Goal: Book appointment/travel/reservation

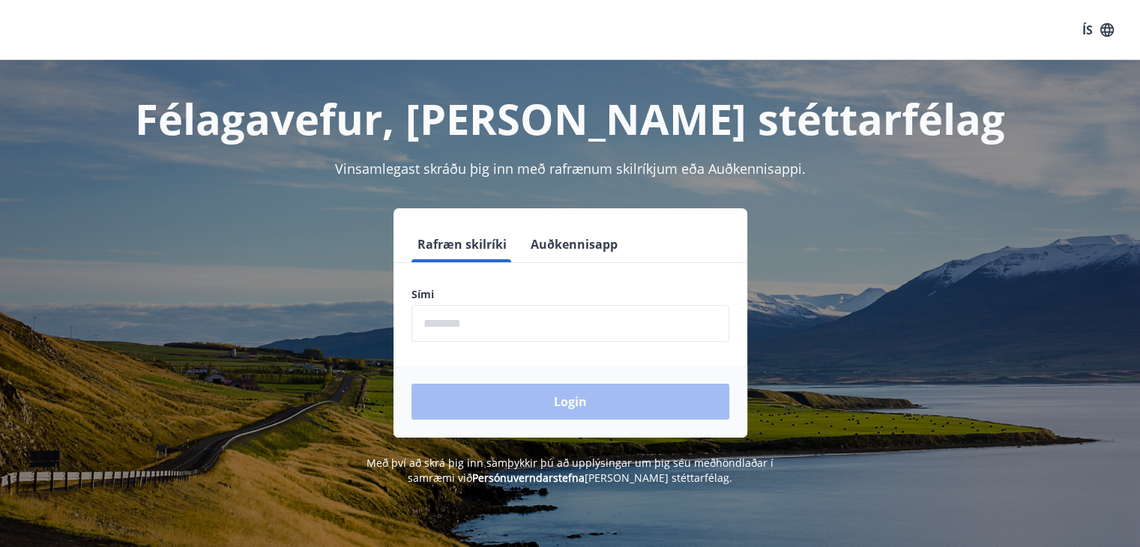
click at [578, 268] on form "Rafræn skilríki Auðkennisapp Sími ​ Login" at bounding box center [570, 331] width 354 height 211
click at [594, 256] on button "Auðkennisapp" at bounding box center [574, 244] width 99 height 36
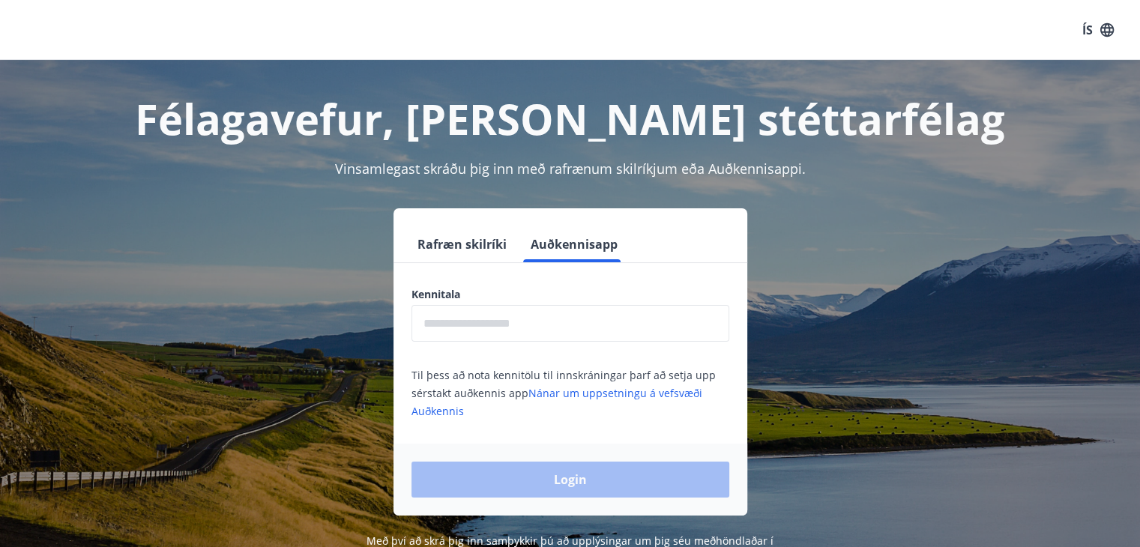
click at [531, 317] on input "text" at bounding box center [570, 323] width 318 height 37
type input "**********"
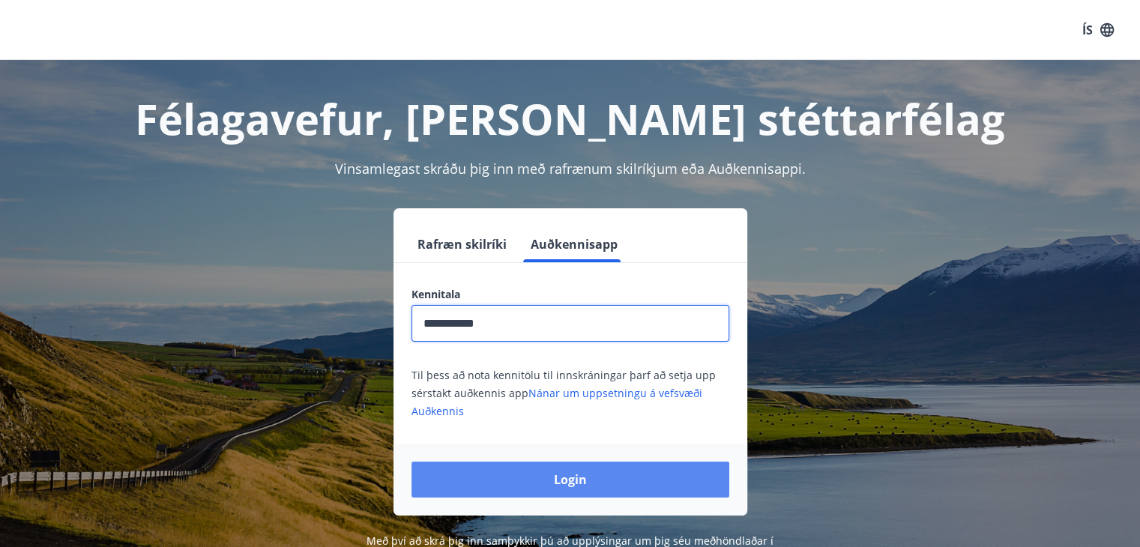
click at [565, 479] on button "Login" at bounding box center [570, 480] width 318 height 36
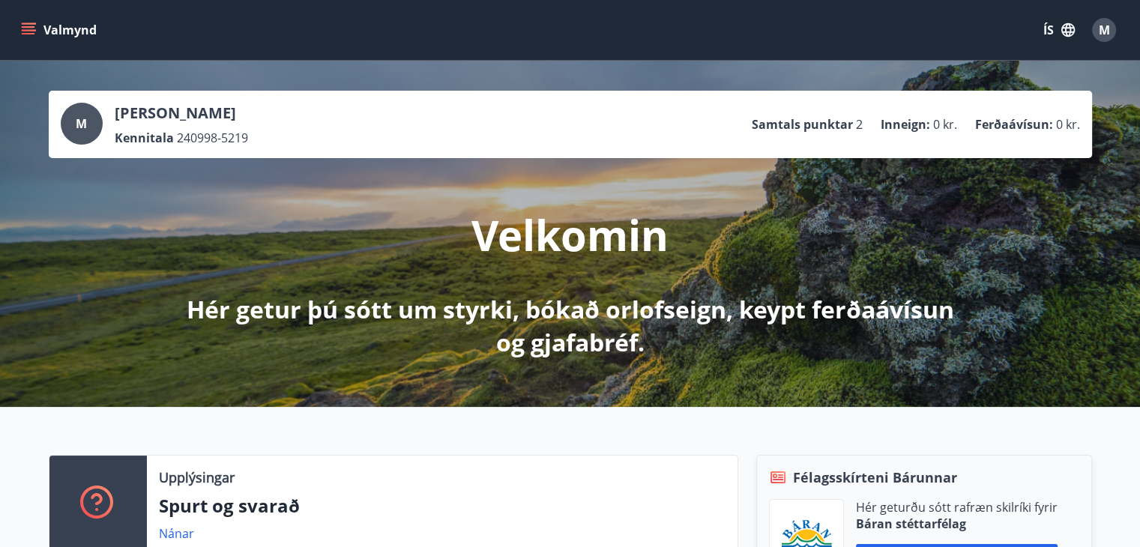
click at [1041, 31] on button "ÍS" at bounding box center [1059, 29] width 48 height 27
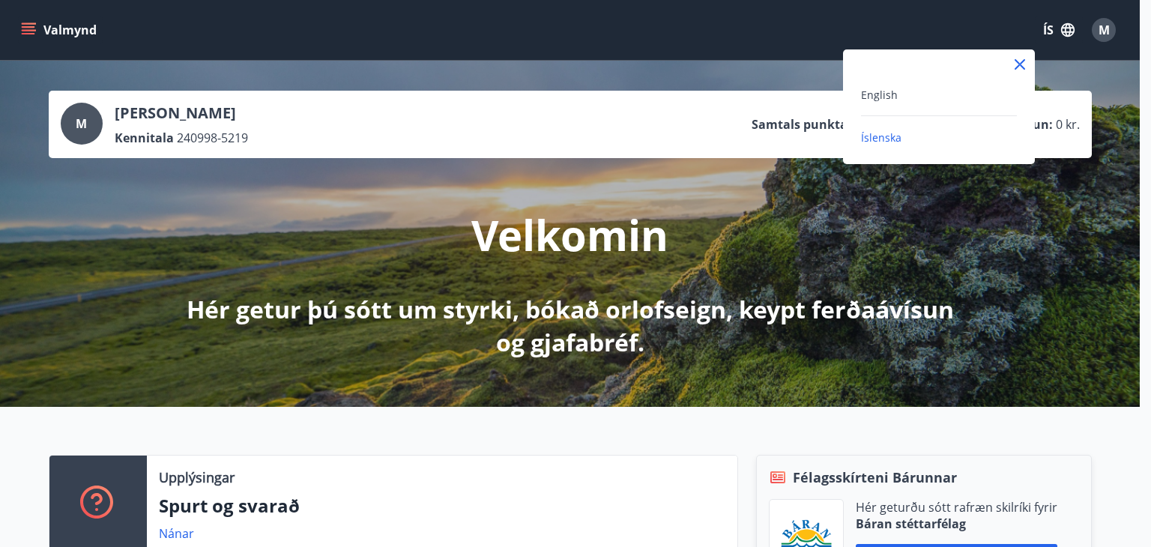
click at [1041, 31] on div at bounding box center [575, 273] width 1151 height 547
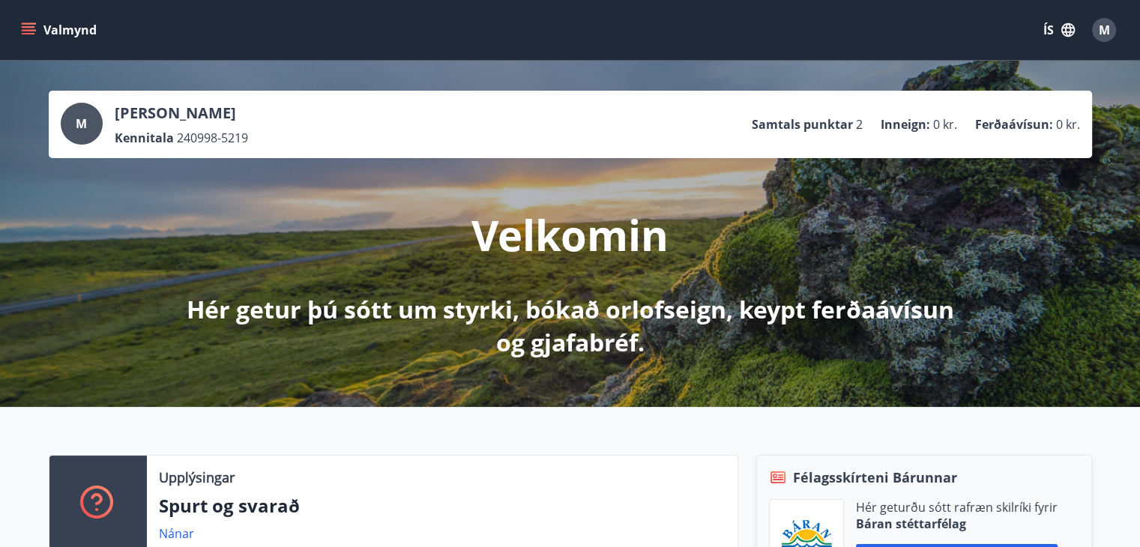
click at [1043, 34] on button "ÍS" at bounding box center [1059, 29] width 48 height 27
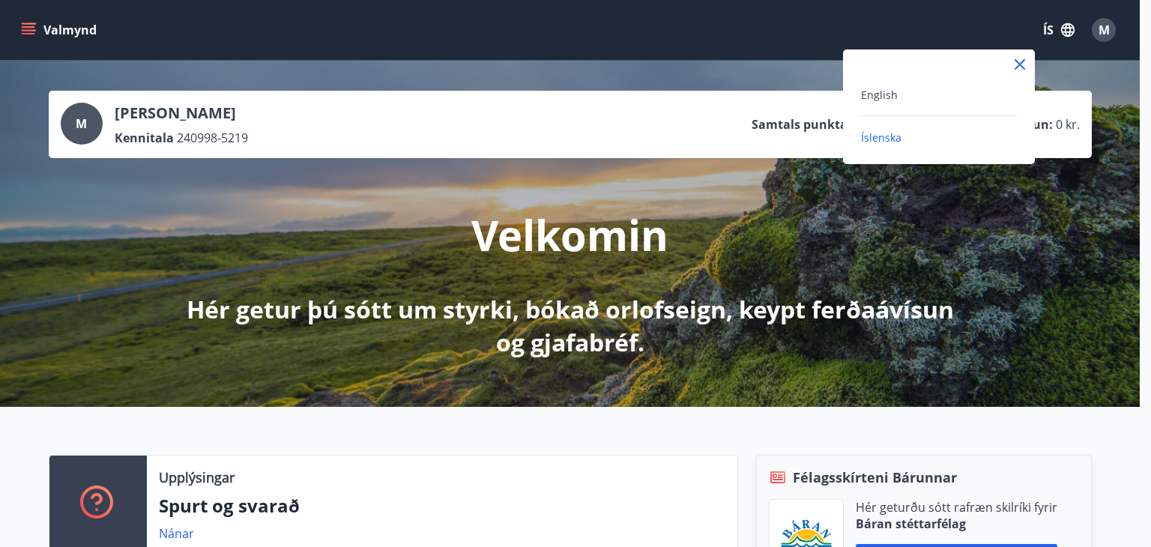
click at [902, 103] on div "English" at bounding box center [939, 94] width 156 height 18
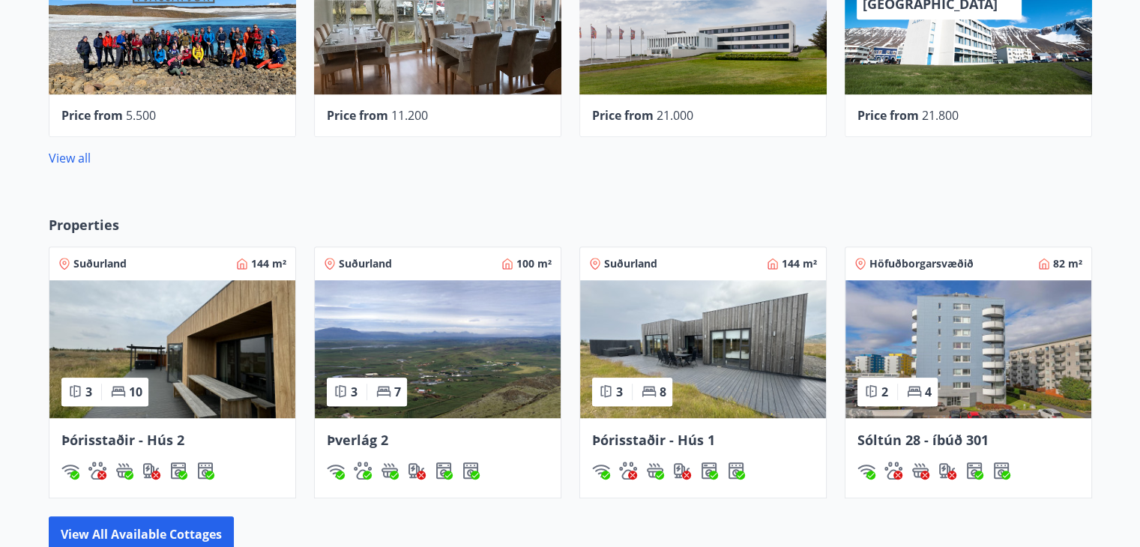
scroll to position [792, 0]
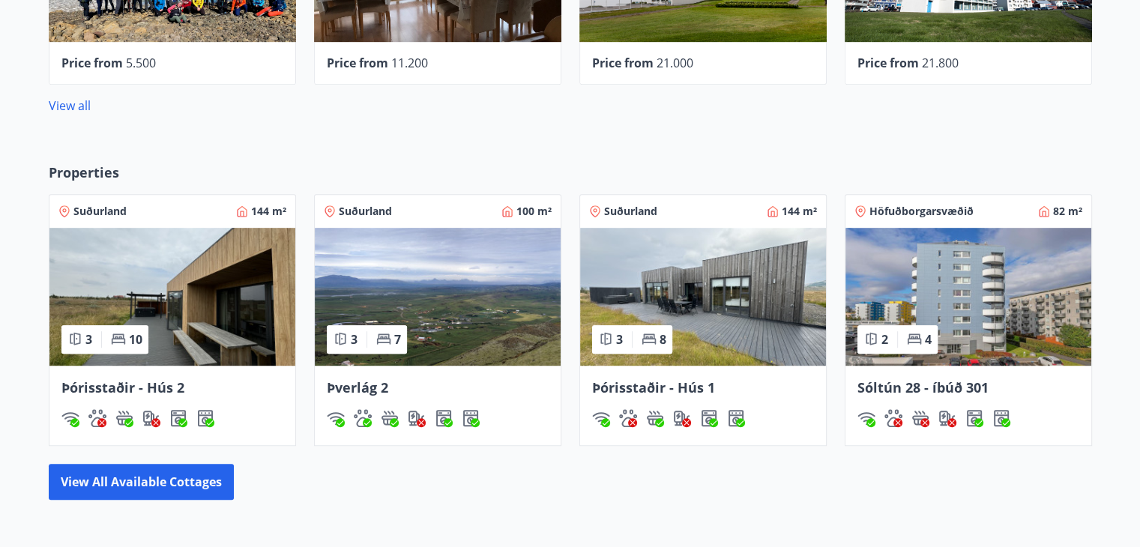
click at [139, 499] on div "Properties Suðurland 144 m² 3 10 Þórisstaðir - Hús 2 Suðurland 100 m² 3 7 Þverl…" at bounding box center [570, 331] width 1140 height 385
click at [133, 480] on button "View all available cottages" at bounding box center [141, 482] width 185 height 36
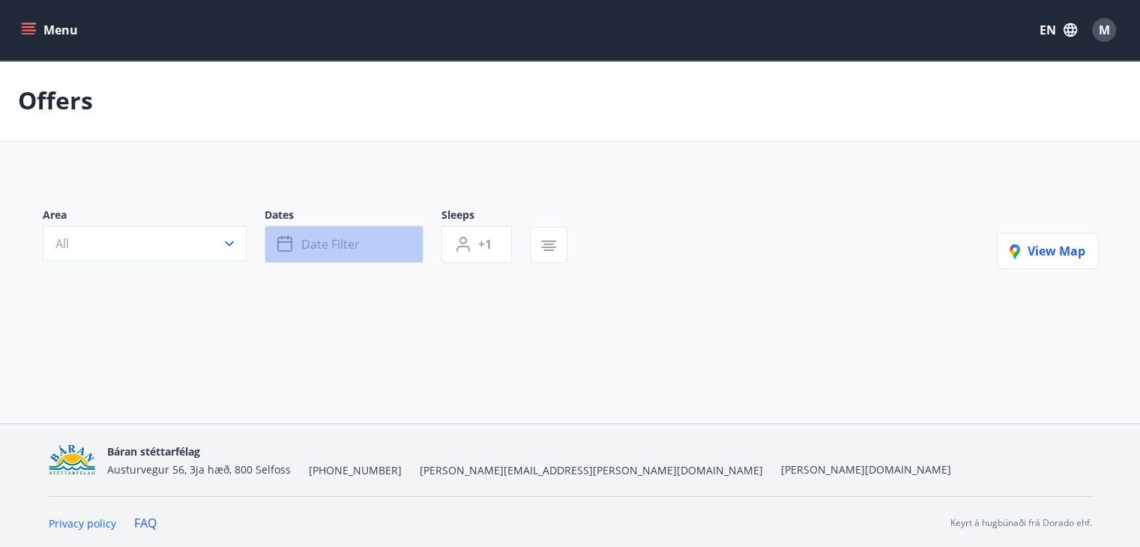
click at [345, 230] on button "Date filter" at bounding box center [344, 244] width 159 height 37
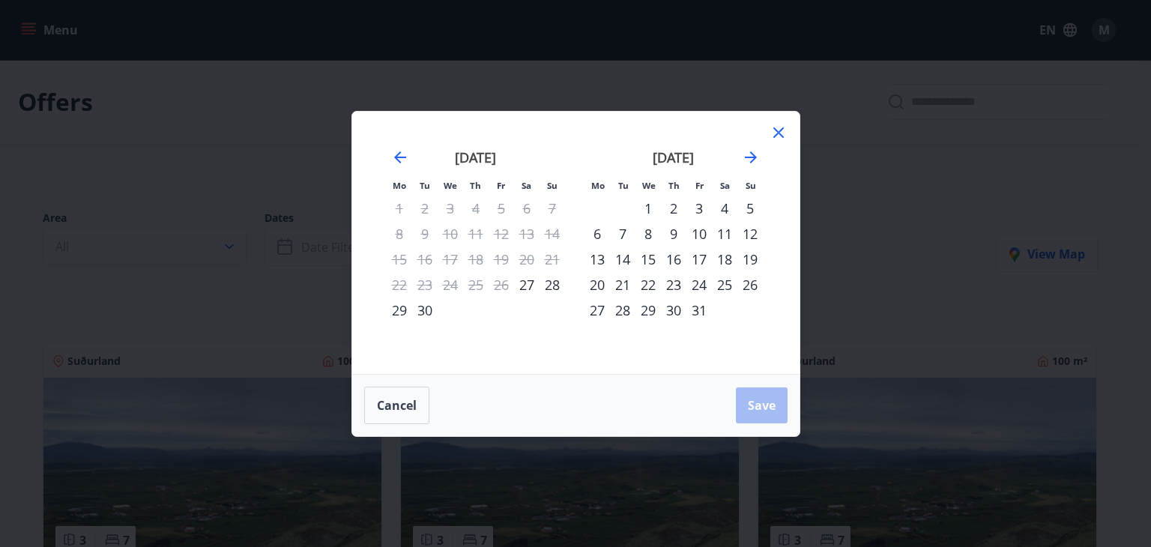
click at [594, 230] on div "6" at bounding box center [597, 233] width 25 height 25
click at [754, 232] on div "12" at bounding box center [749, 233] width 25 height 25
click at [770, 408] on span "Save" at bounding box center [762, 405] width 28 height 16
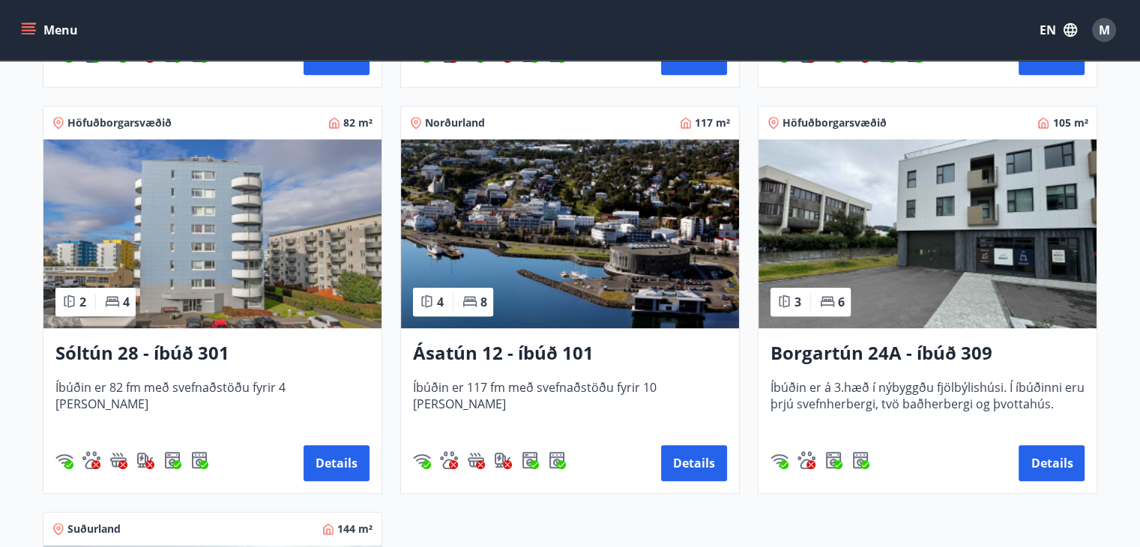
scroll to position [637, 0]
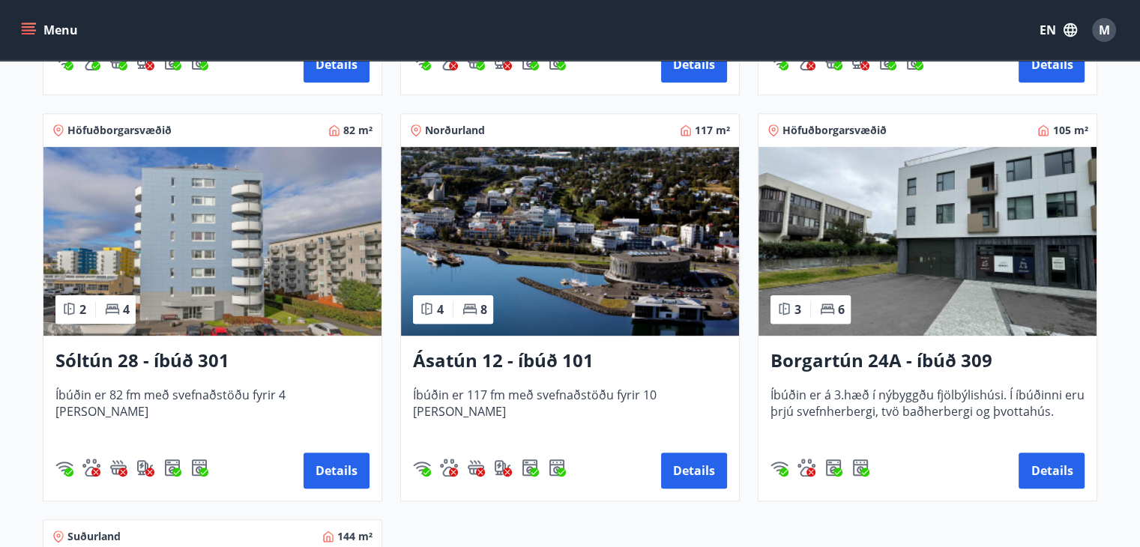
click at [950, 282] on img at bounding box center [927, 241] width 338 height 189
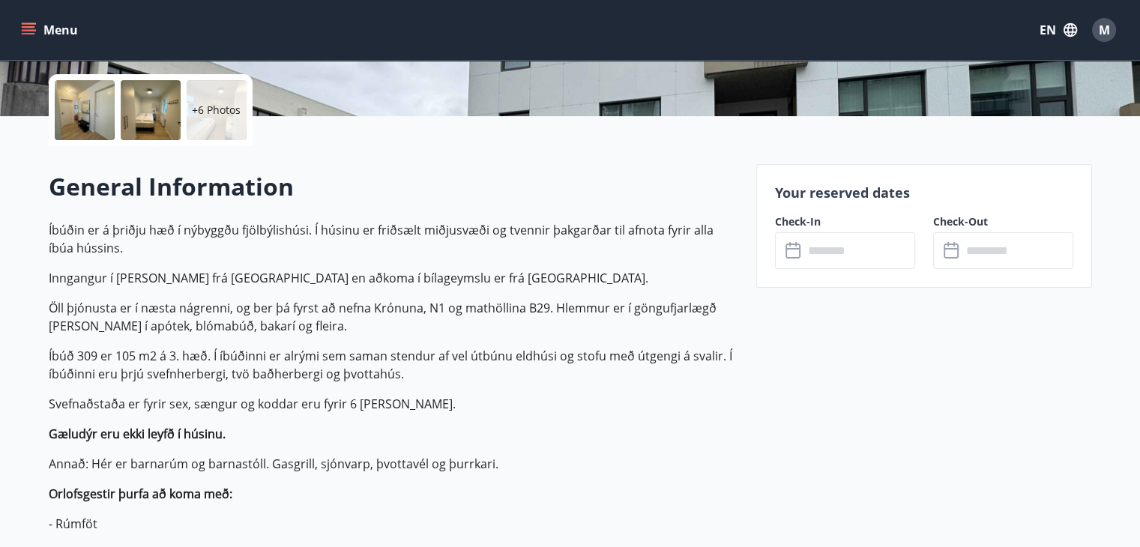
scroll to position [357, 0]
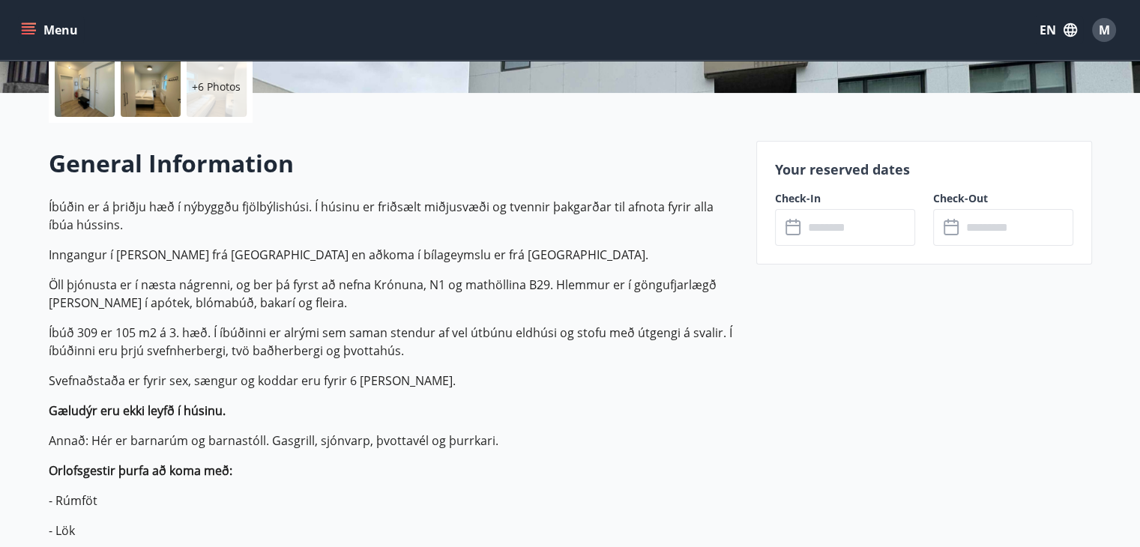
click at [846, 221] on input "text" at bounding box center [859, 227] width 112 height 37
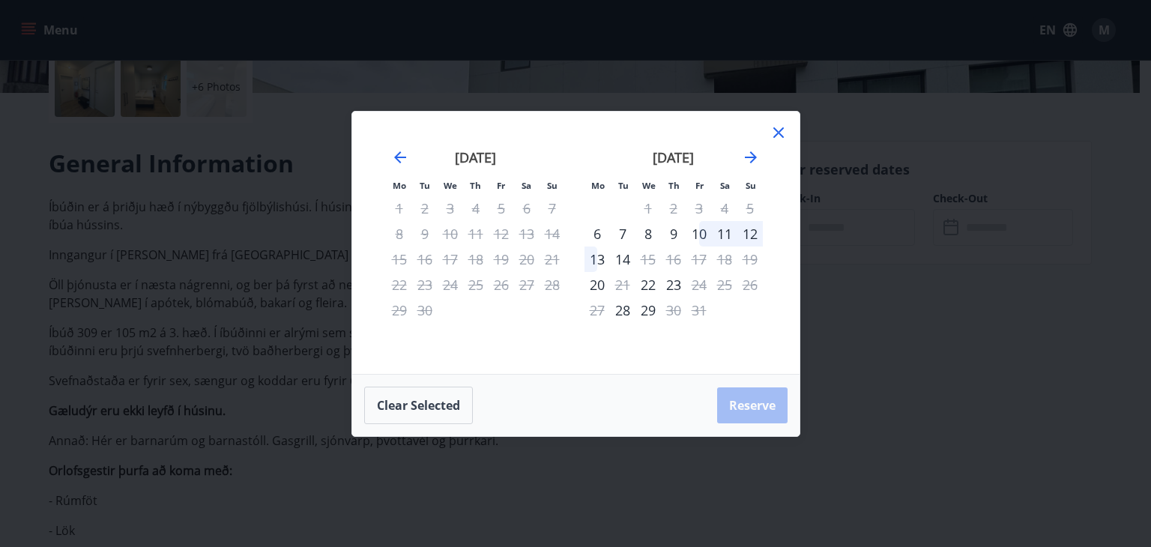
click at [774, 130] on icon at bounding box center [778, 132] width 10 height 10
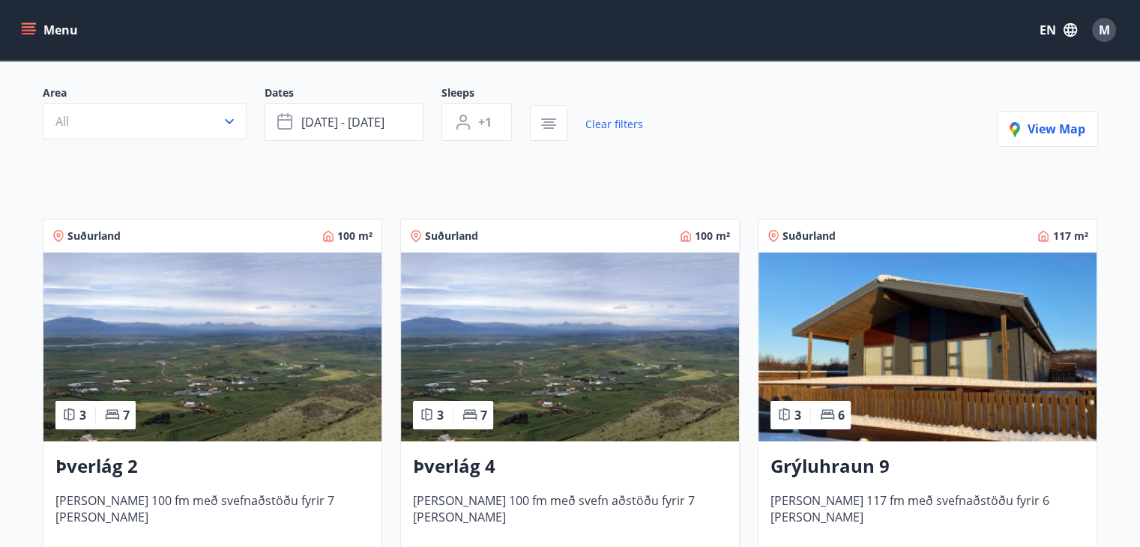
scroll to position [99, 0]
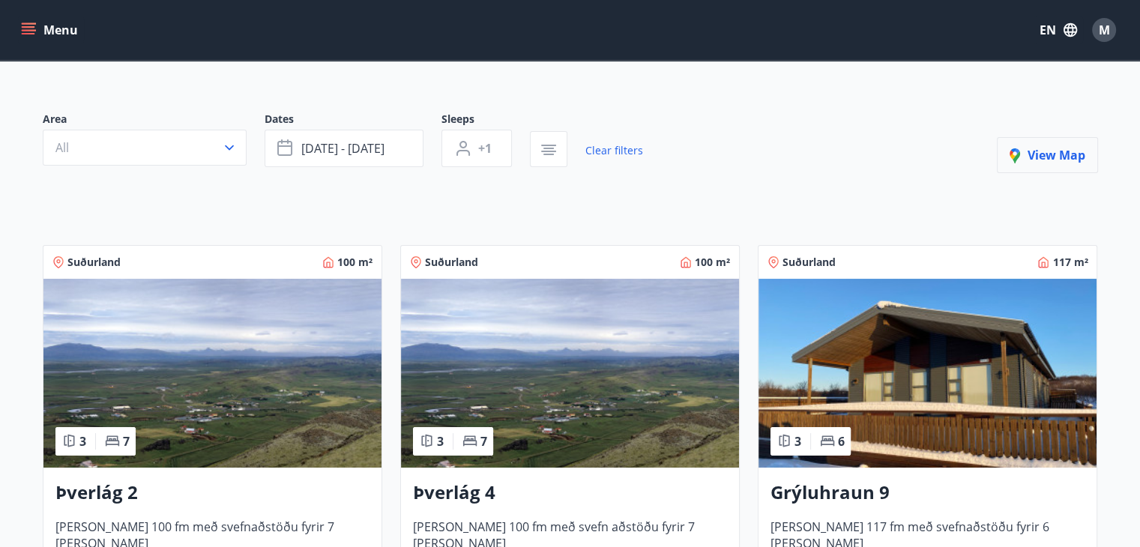
click at [1054, 153] on span "View map" at bounding box center [1048, 155] width 76 height 16
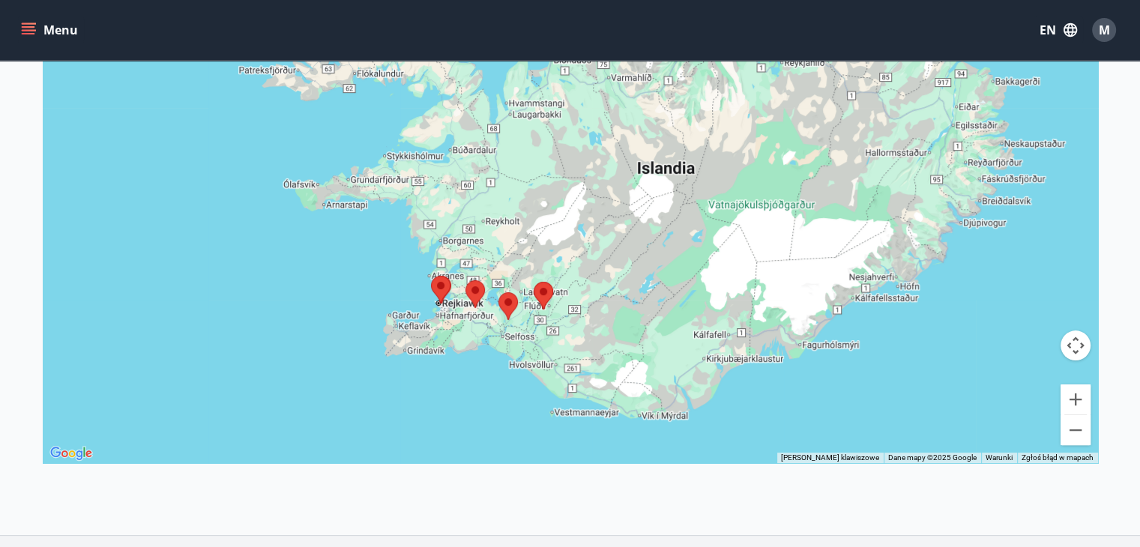
scroll to position [315, 0]
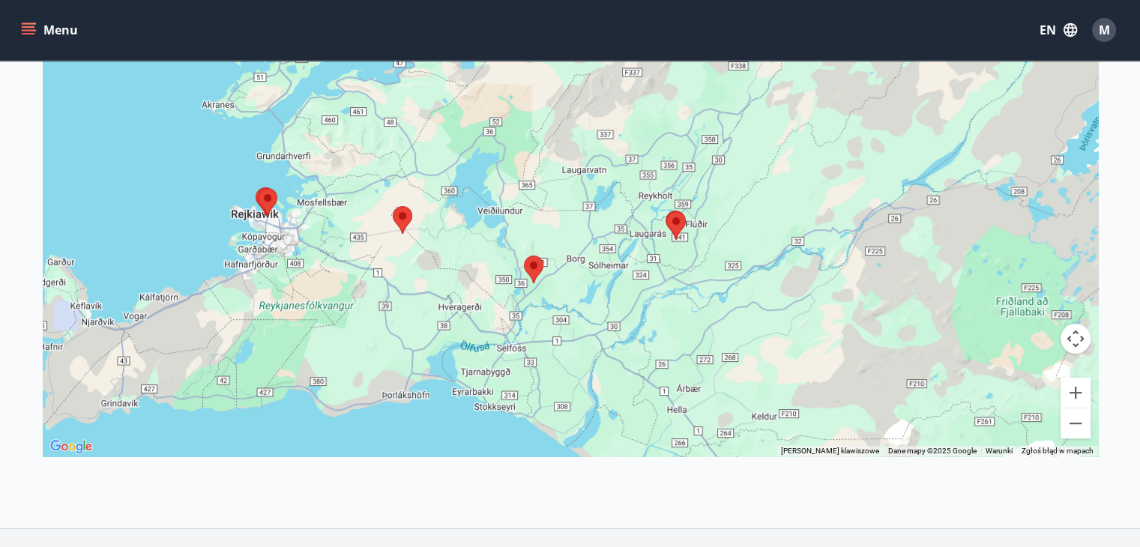
drag, startPoint x: 477, startPoint y: 293, endPoint x: 600, endPoint y: 332, distance: 128.9
click at [600, 332] on div at bounding box center [570, 182] width 1055 height 547
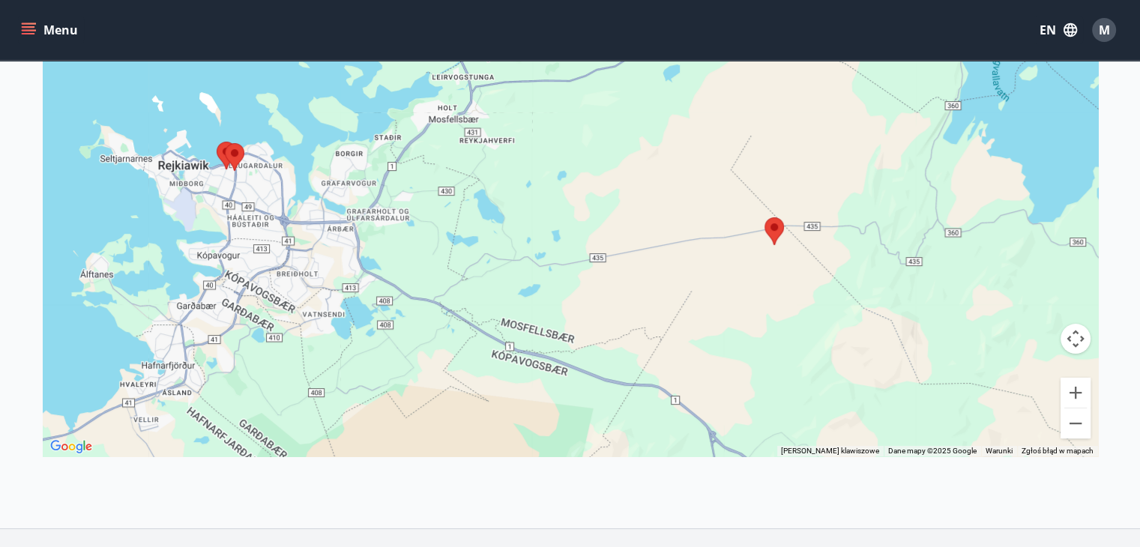
drag, startPoint x: 309, startPoint y: 244, endPoint x: 546, endPoint y: 289, distance: 241.9
click at [546, 289] on div at bounding box center [570, 182] width 1055 height 547
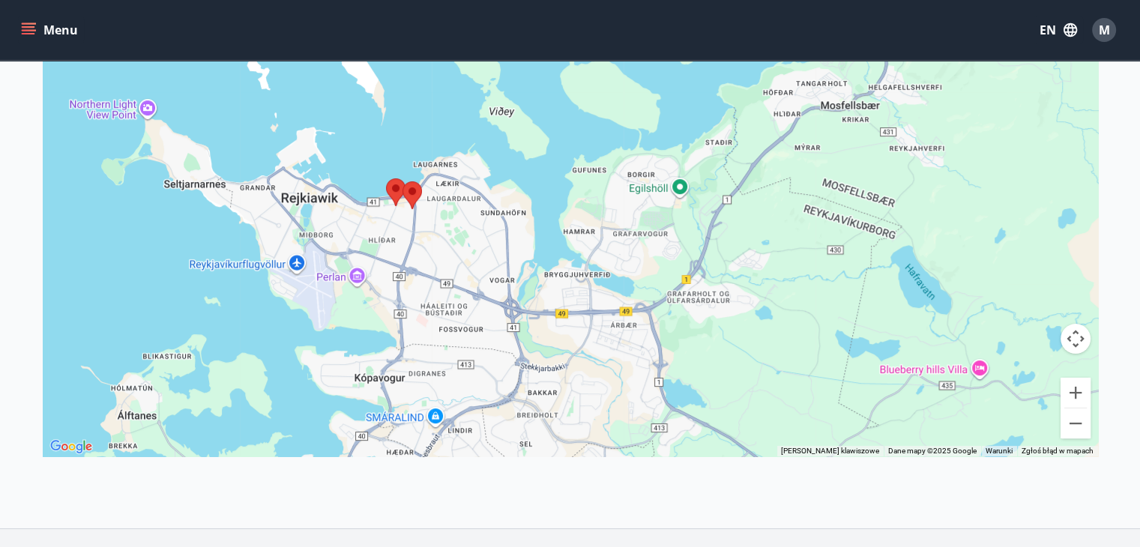
click at [402, 181] on area at bounding box center [402, 181] width 0 height 0
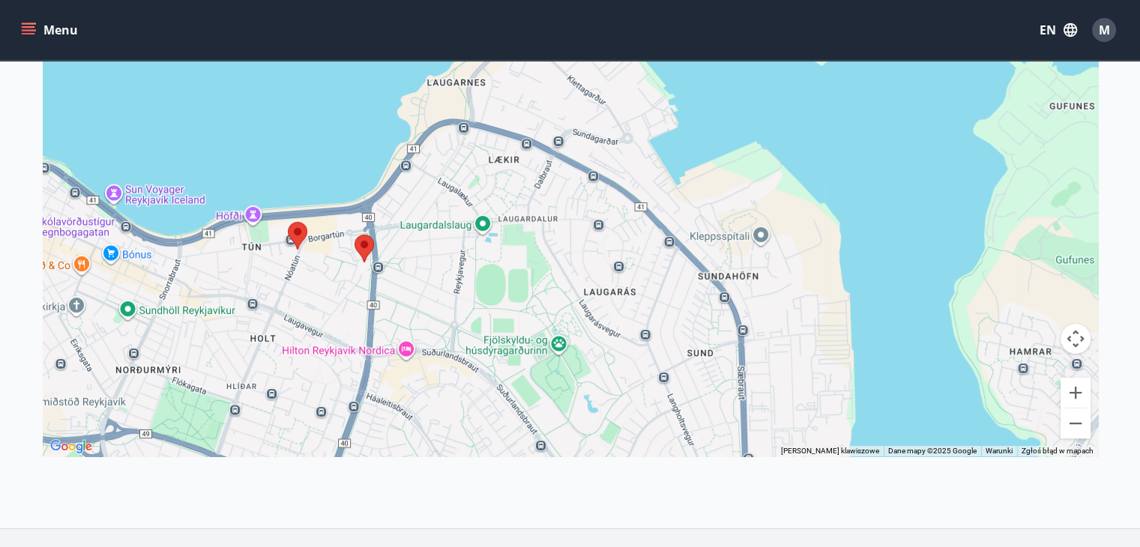
click at [354, 235] on area at bounding box center [354, 235] width 0 height 0
click at [288, 222] on area at bounding box center [288, 222] width 0 height 0
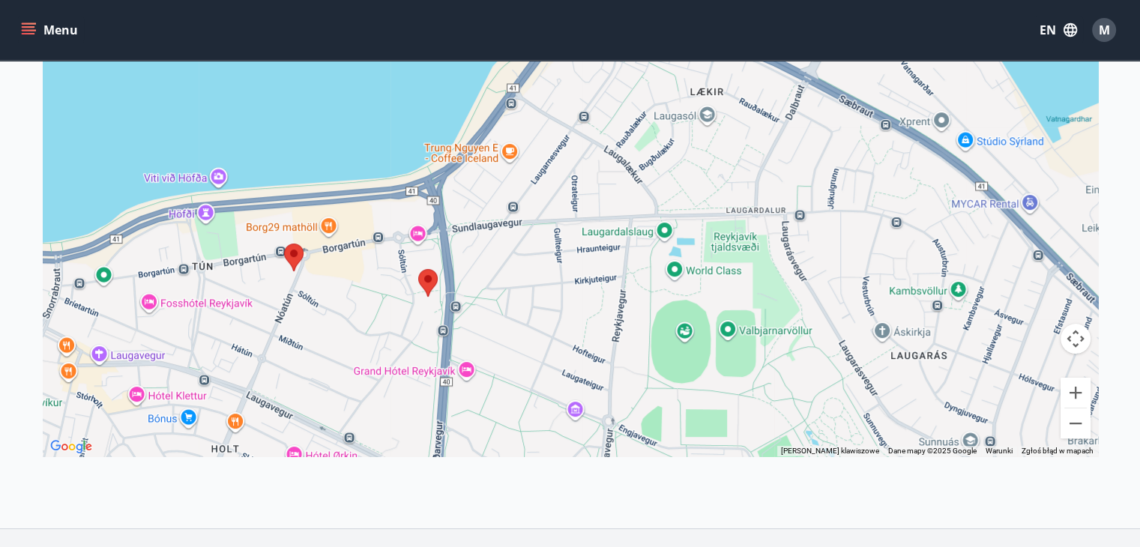
click at [284, 244] on area at bounding box center [284, 244] width 0 height 0
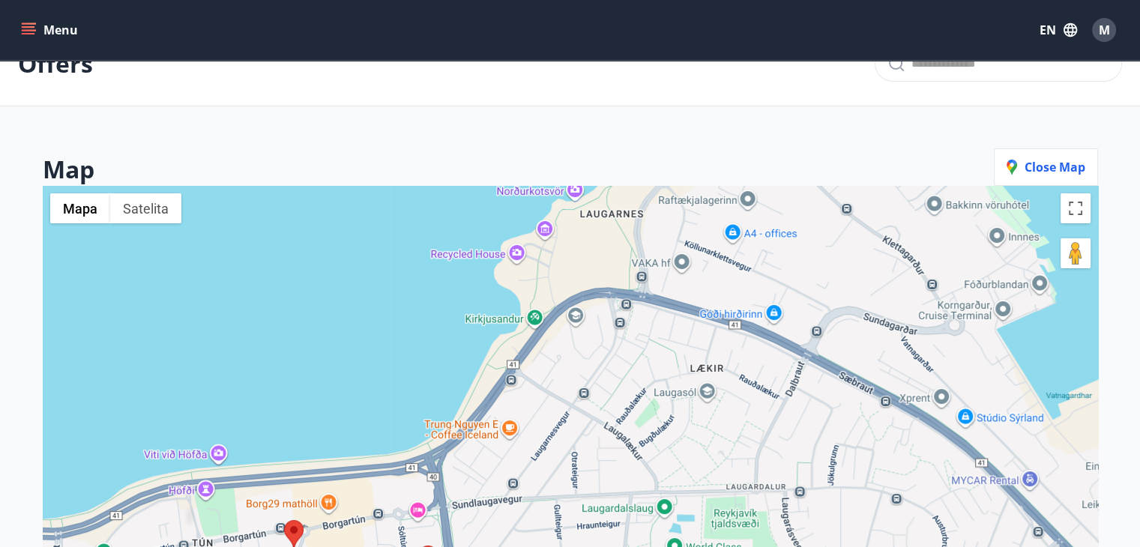
scroll to position [0, 0]
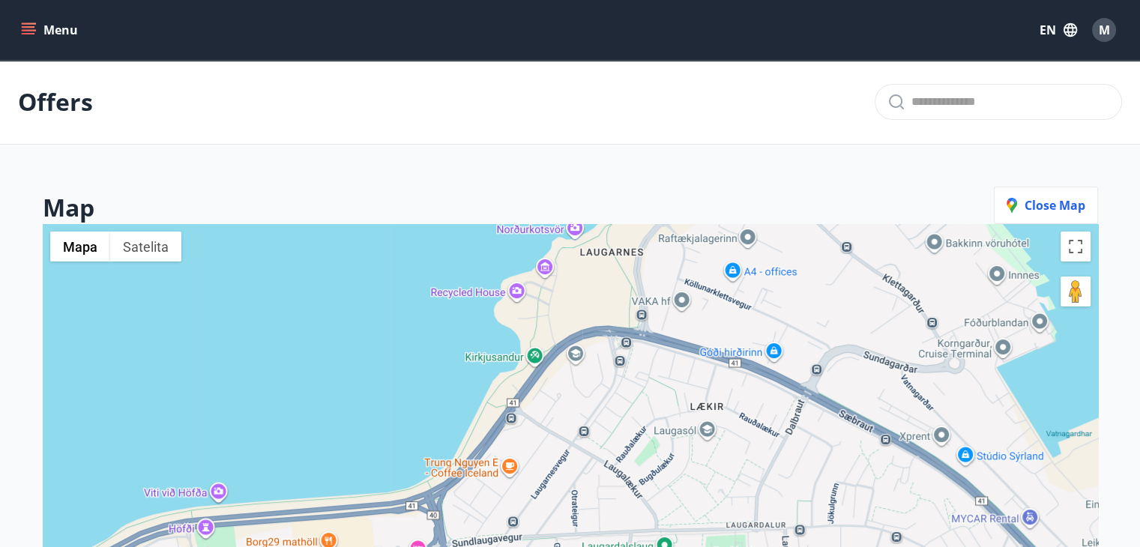
drag, startPoint x: 183, startPoint y: 55, endPoint x: 19, endPoint y: -14, distance: 178.0
click at [19, 0] on html "Menu EN M Offers Map Close map ← Przesuń w lewo → Przesuń w prawo ↑ Przesuń w g…" at bounding box center [570, 483] width 1140 height 967
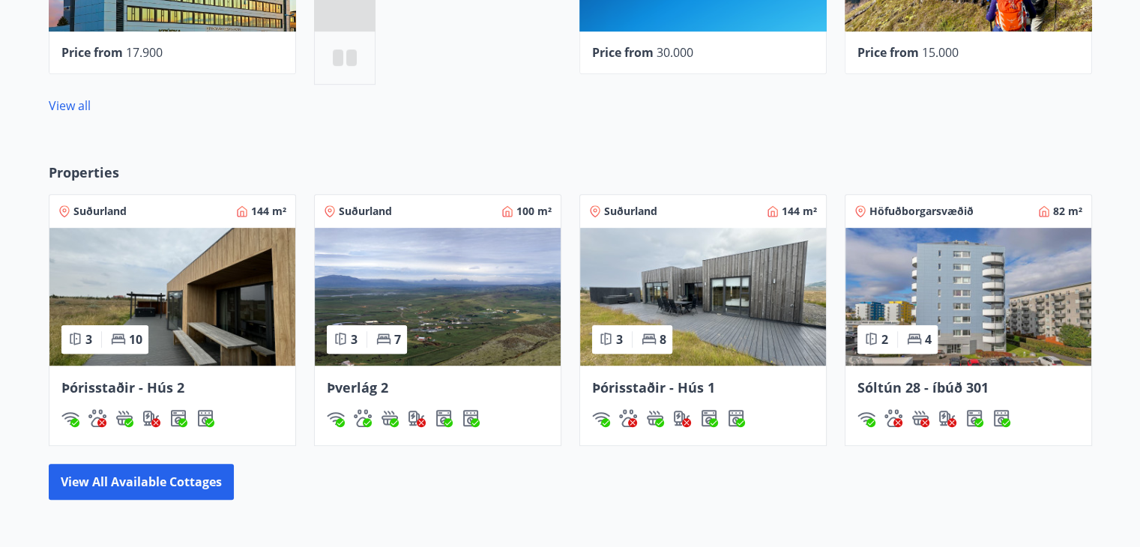
scroll to position [809, 0]
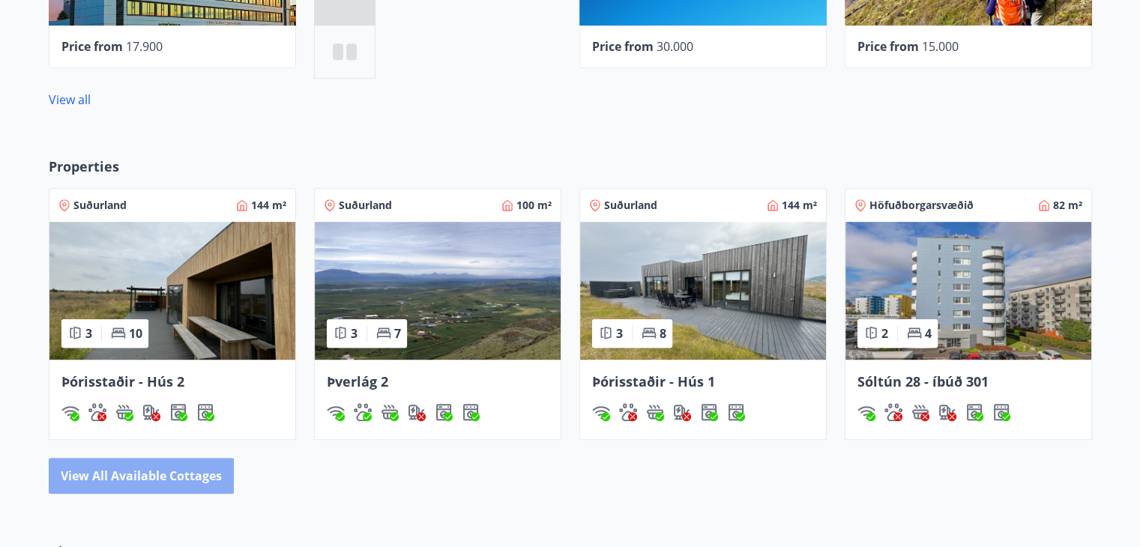
click at [201, 483] on button "View all available cottages" at bounding box center [141, 476] width 185 height 36
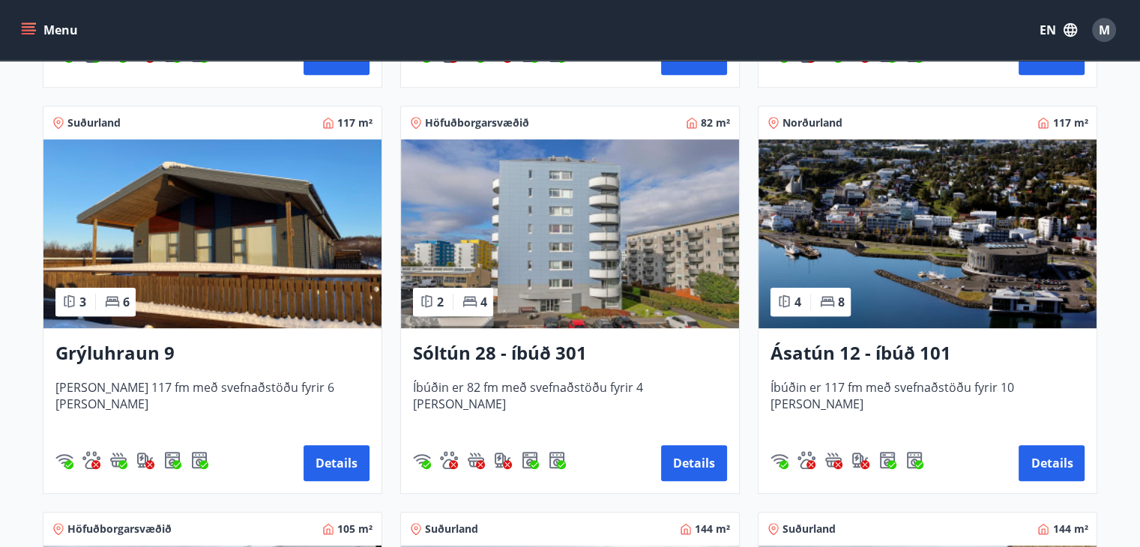
scroll to position [649, 0]
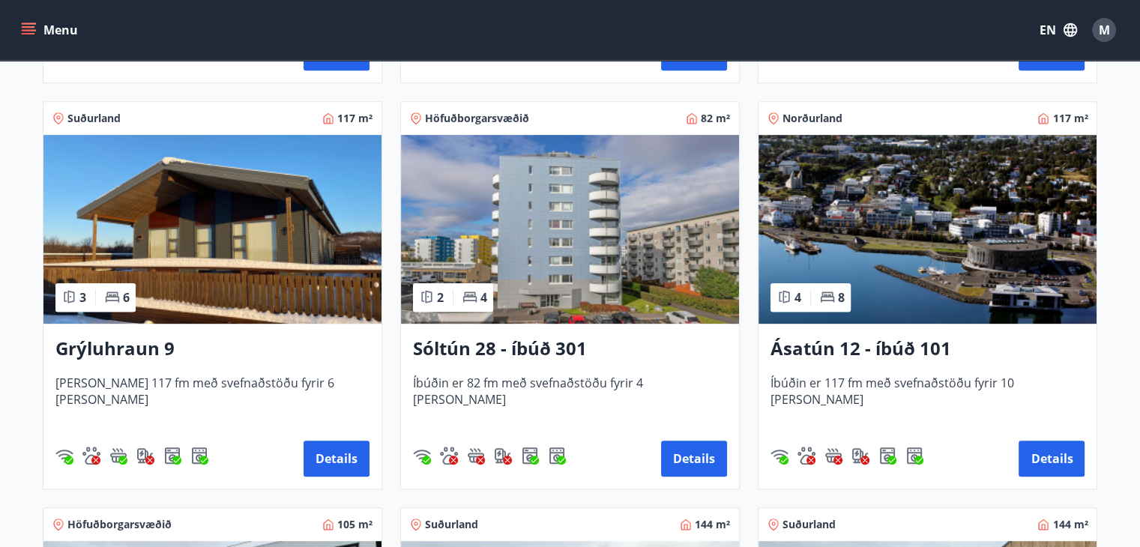
click at [594, 269] on img at bounding box center [570, 229] width 338 height 189
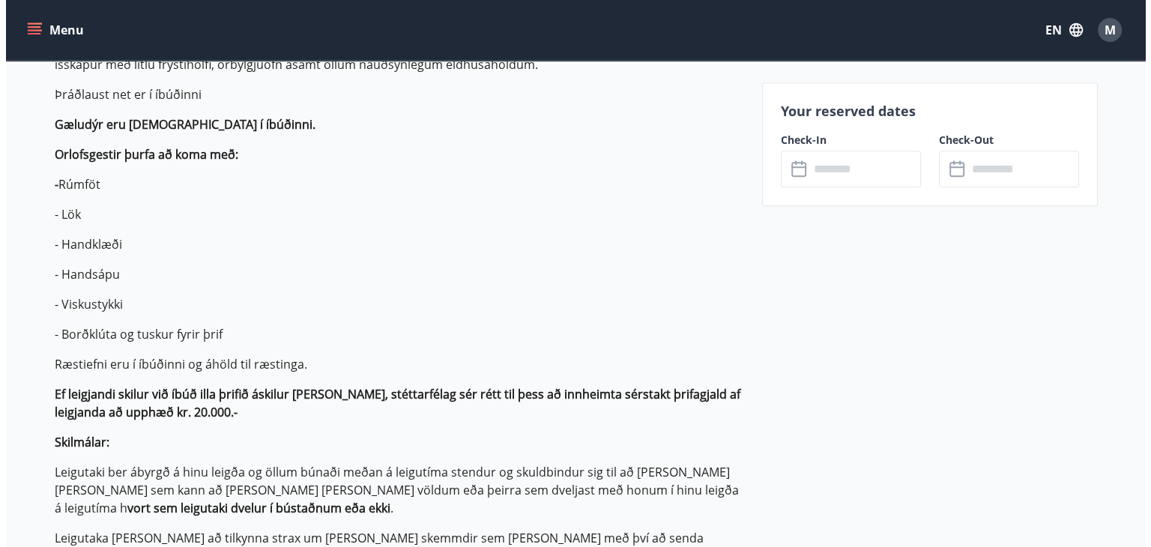
scroll to position [653, 0]
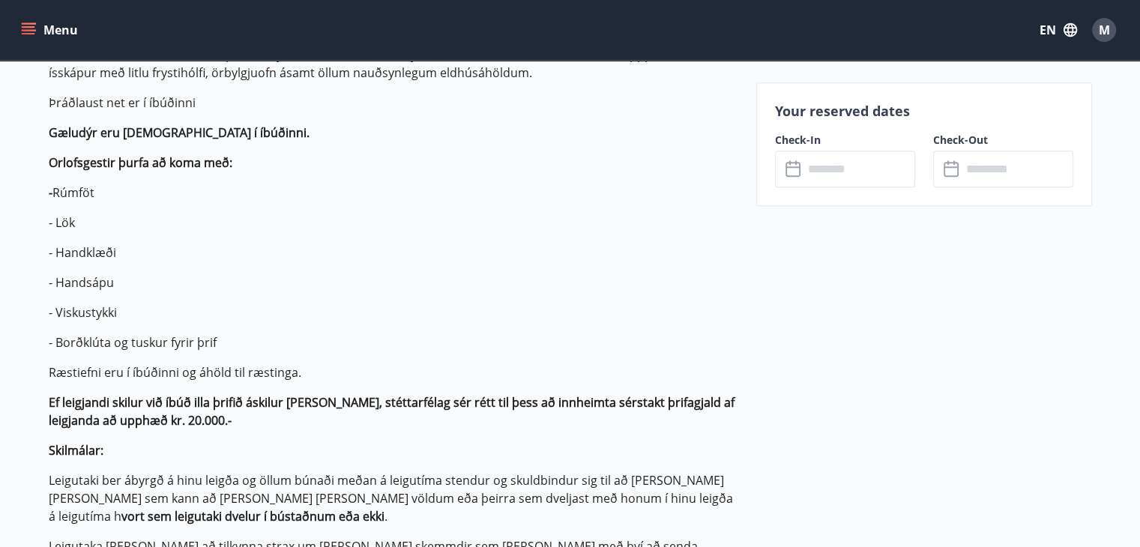
click at [860, 181] on input "text" at bounding box center [859, 169] width 112 height 37
